Goal: Check status: Check status

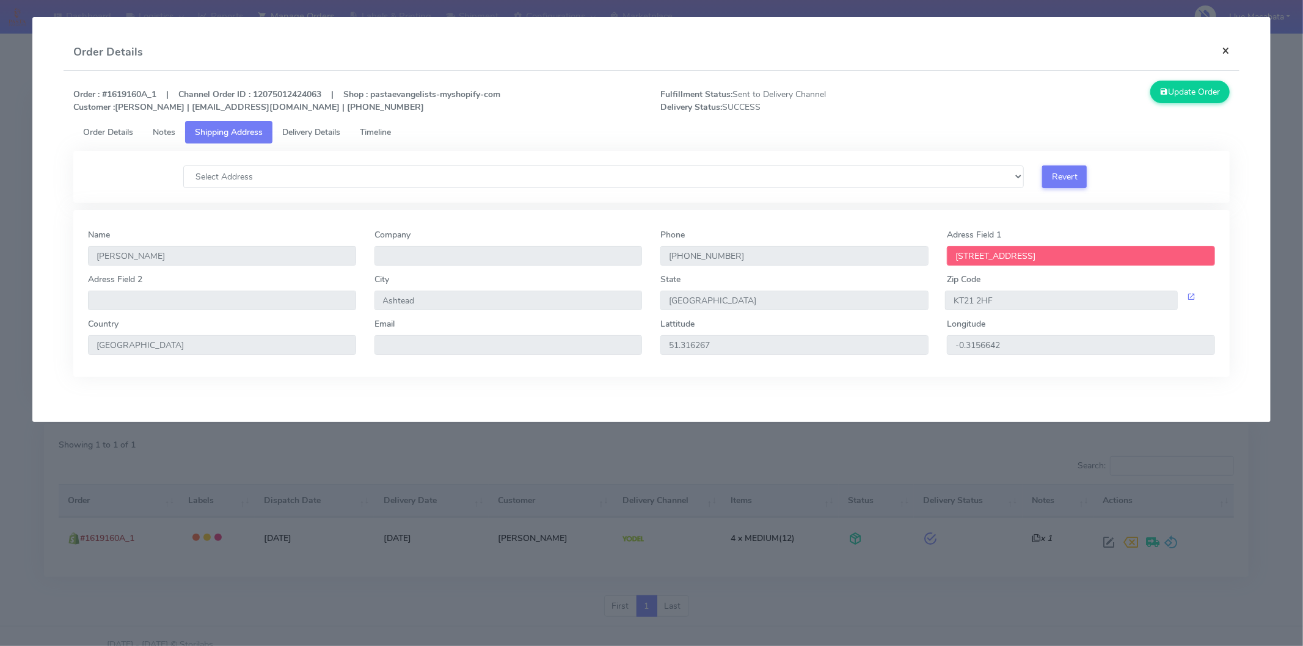
click at [1233, 51] on button "×" at bounding box center [1225, 50] width 27 height 32
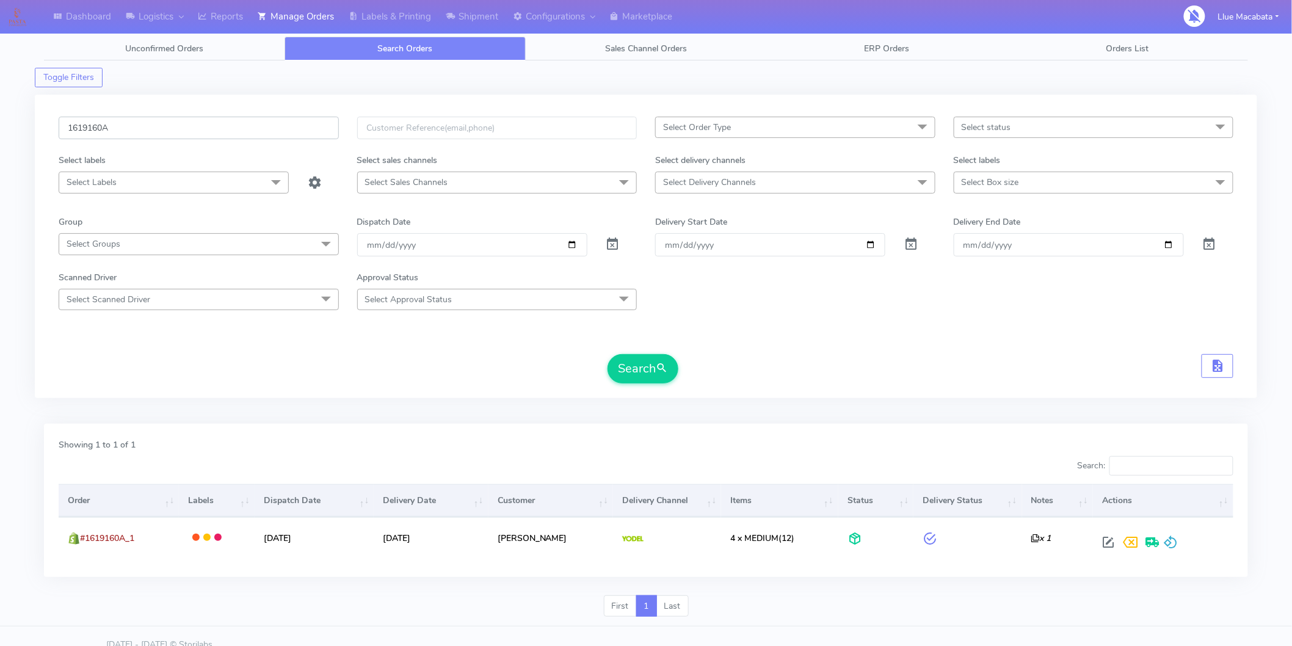
click at [147, 130] on input "1619160A" at bounding box center [199, 128] width 280 height 23
paste input "21120"
type input "1621120"
click at [608, 354] on button "Search" at bounding box center [643, 368] width 71 height 29
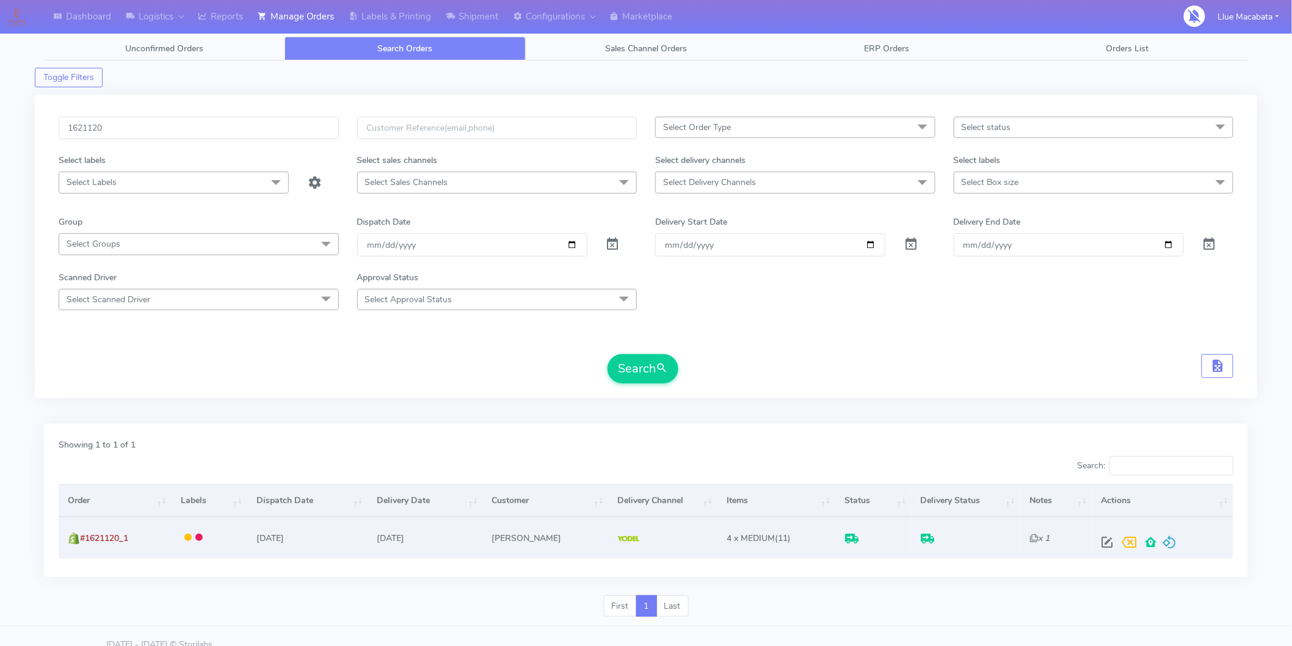
click at [1104, 541] on span at bounding box center [1107, 545] width 22 height 12
select select "5"
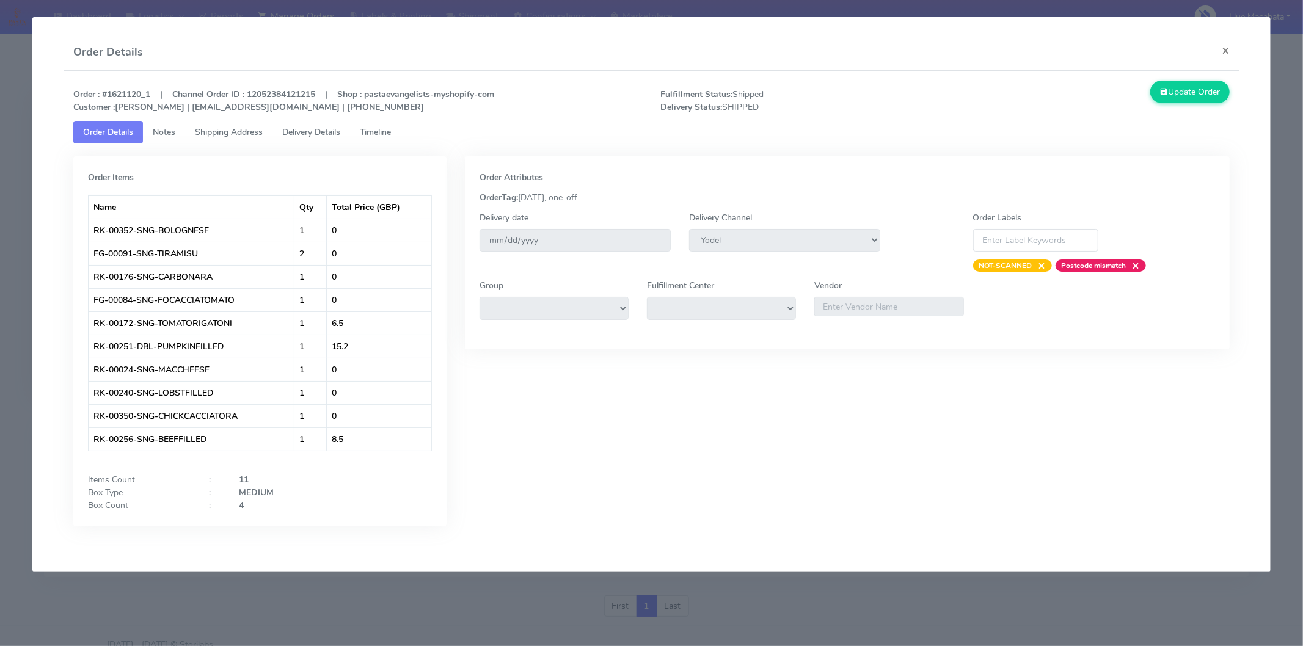
click at [316, 135] on span "Delivery Details" at bounding box center [311, 132] width 58 height 12
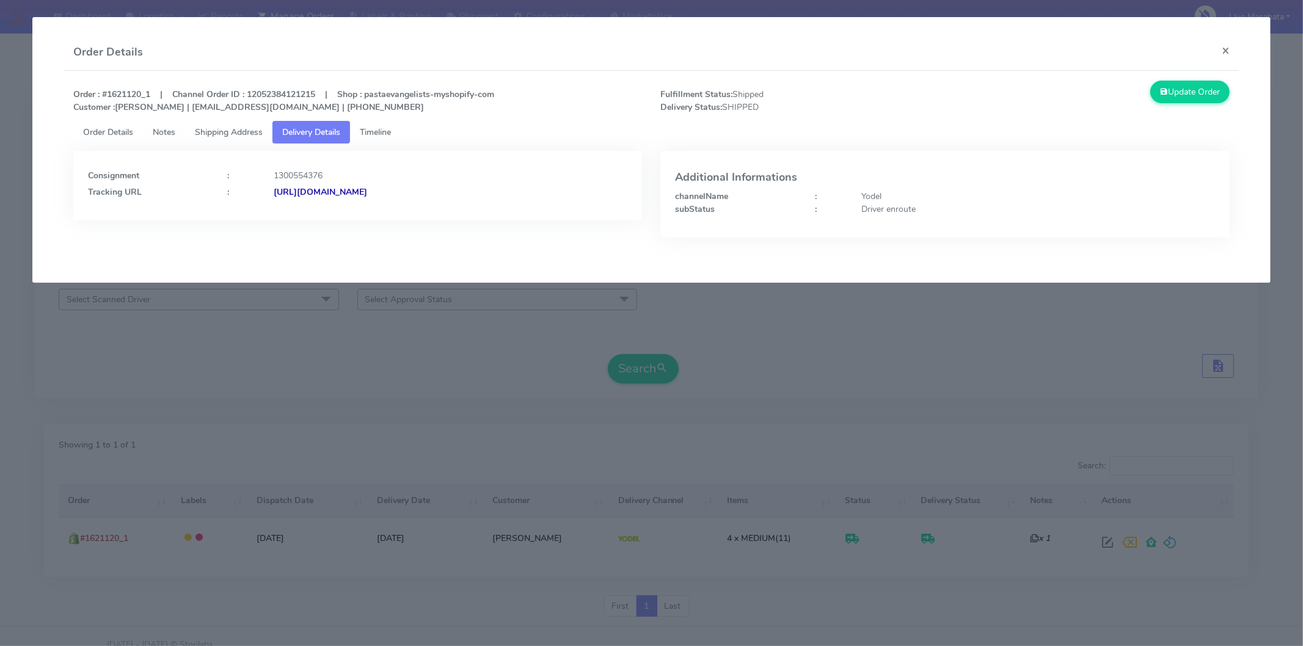
click at [367, 186] on strong "[URL][DOMAIN_NAME]" at bounding box center [320, 192] width 93 height 12
click at [1231, 54] on button "×" at bounding box center [1225, 50] width 27 height 32
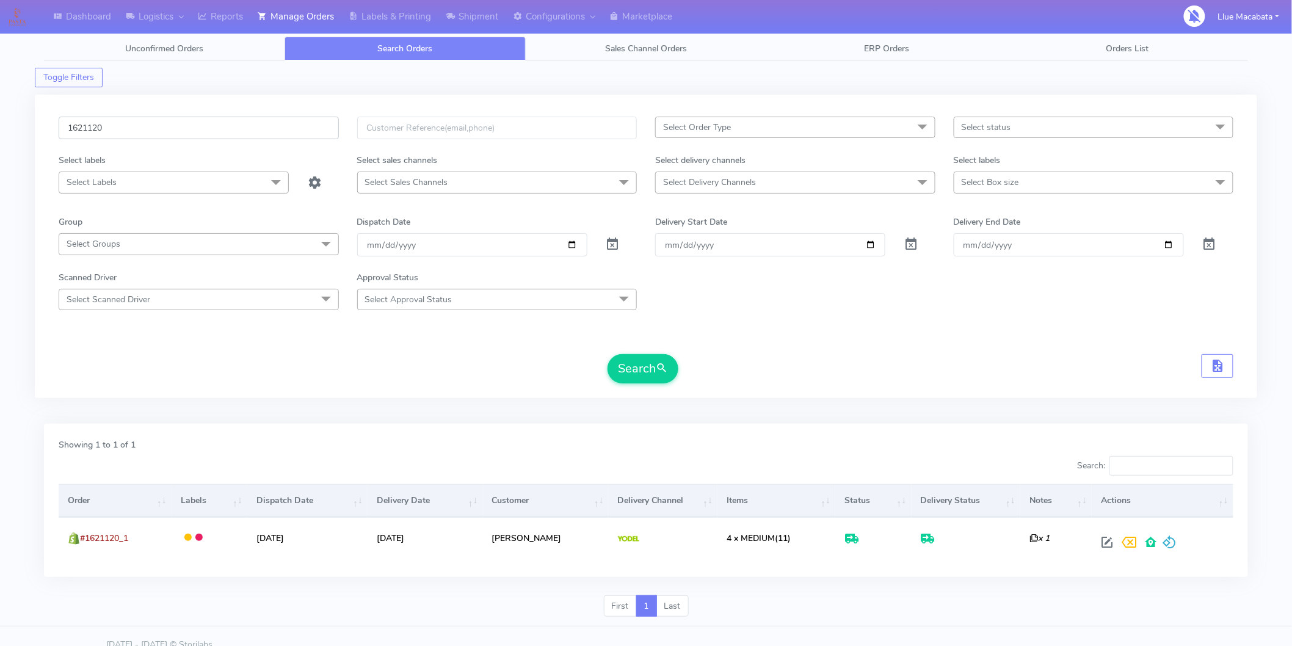
click at [118, 128] on input "1621120" at bounding box center [199, 128] width 280 height 23
paste input "19452"
type input "1619452"
click at [649, 360] on button "Search" at bounding box center [643, 368] width 71 height 29
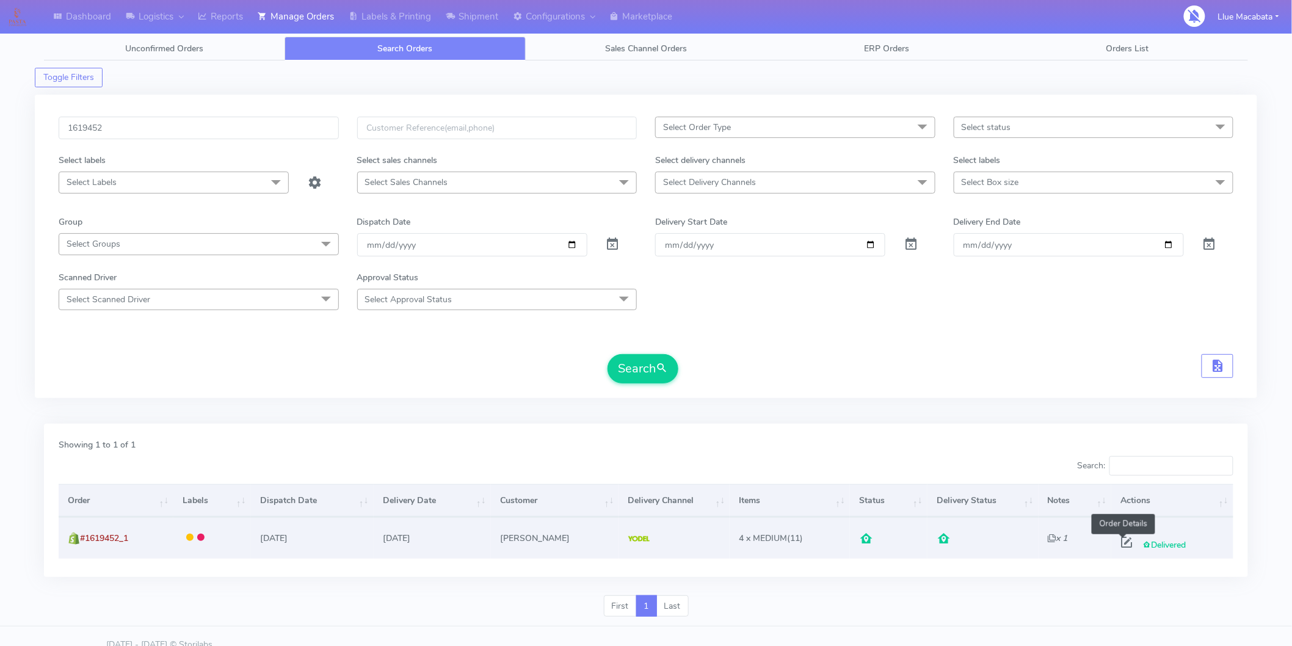
click at [1123, 542] on span at bounding box center [1127, 545] width 22 height 12
select select "5"
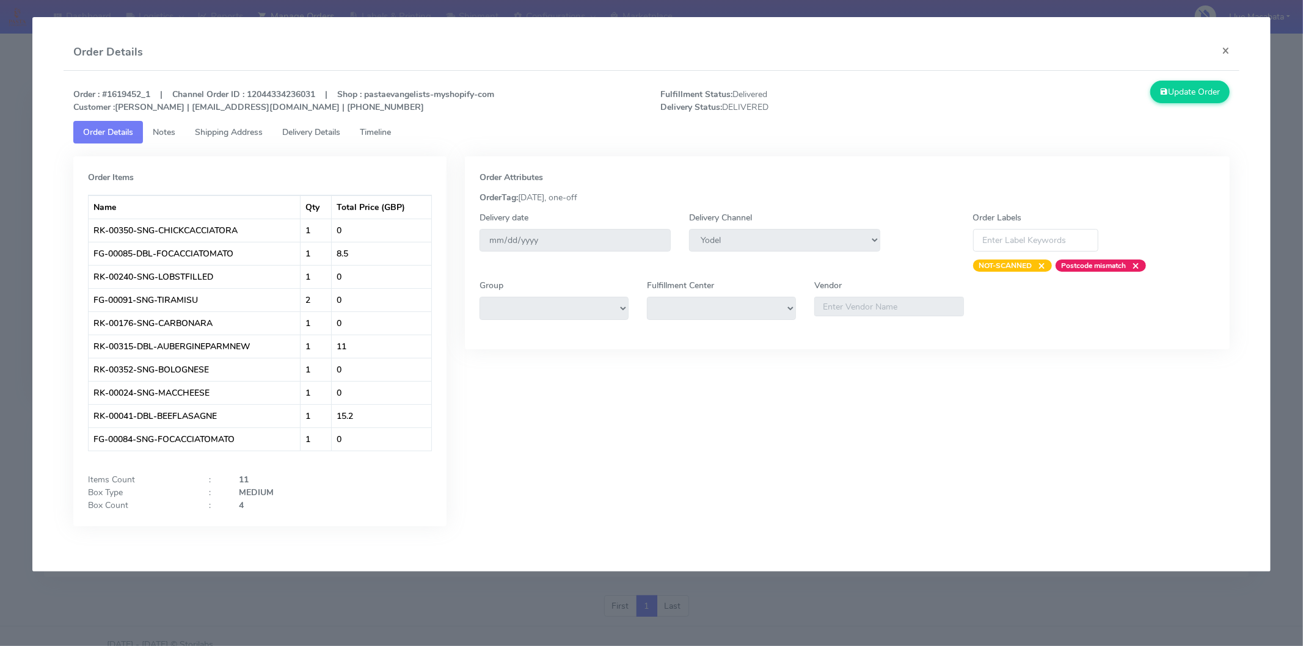
drag, startPoint x: 384, startPoint y: 127, endPoint x: 333, endPoint y: 129, distance: 50.8
click at [382, 127] on span "Timeline" at bounding box center [375, 132] width 31 height 12
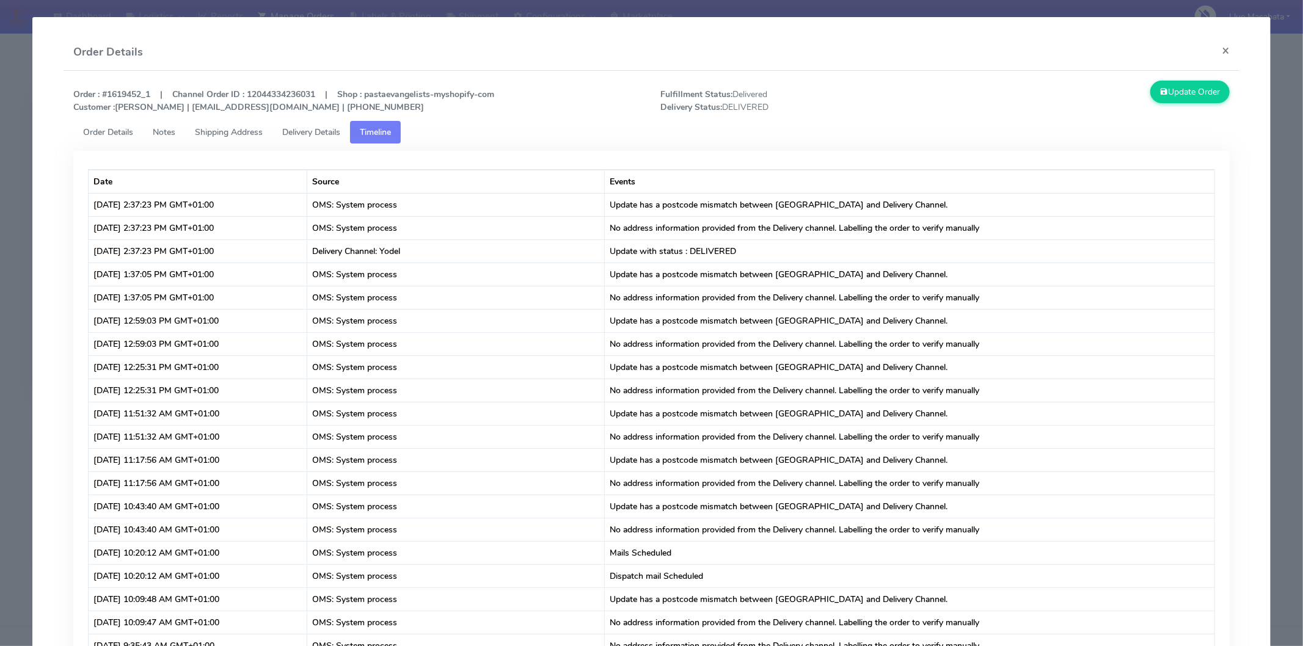
click at [312, 129] on span "Delivery Details" at bounding box center [311, 132] width 58 height 12
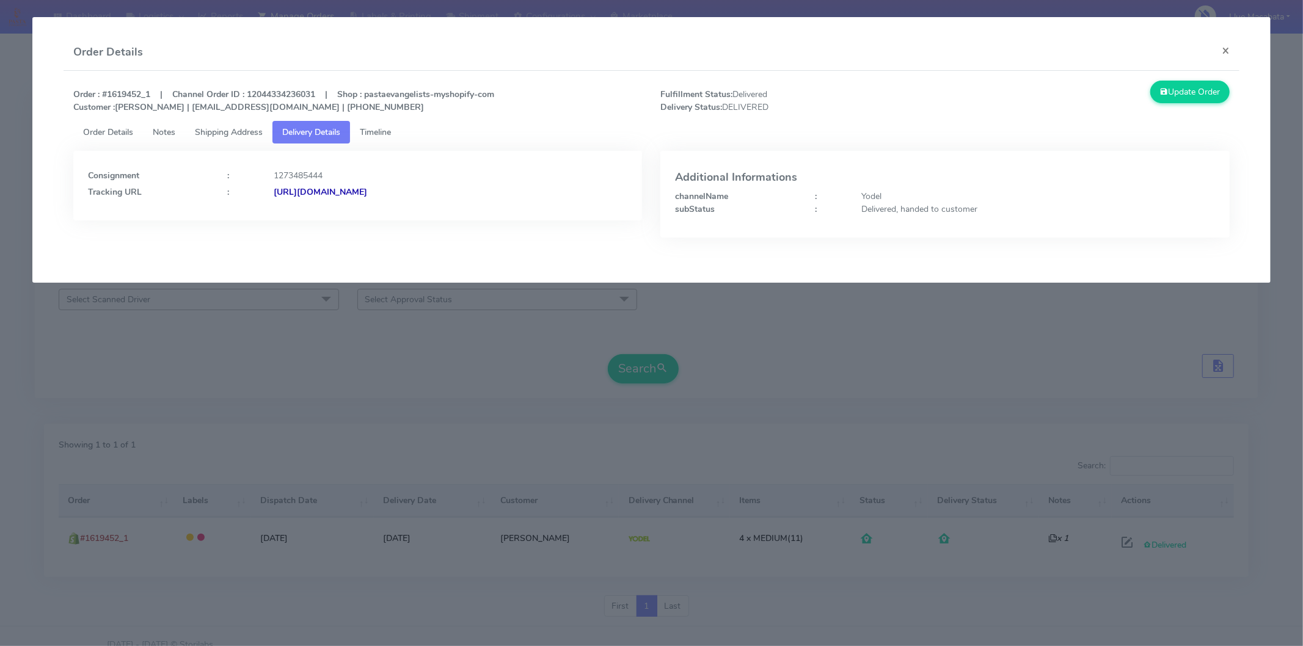
click at [367, 191] on strong "[URL][DOMAIN_NAME]" at bounding box center [320, 192] width 93 height 12
